Goal: Complete application form: Complete application form

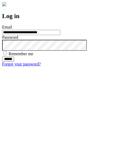
type input "**********"
click at [14, 62] on input "******" at bounding box center [8, 59] width 12 height 5
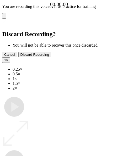
type input "**********"
